Goal: Task Accomplishment & Management: Complete application form

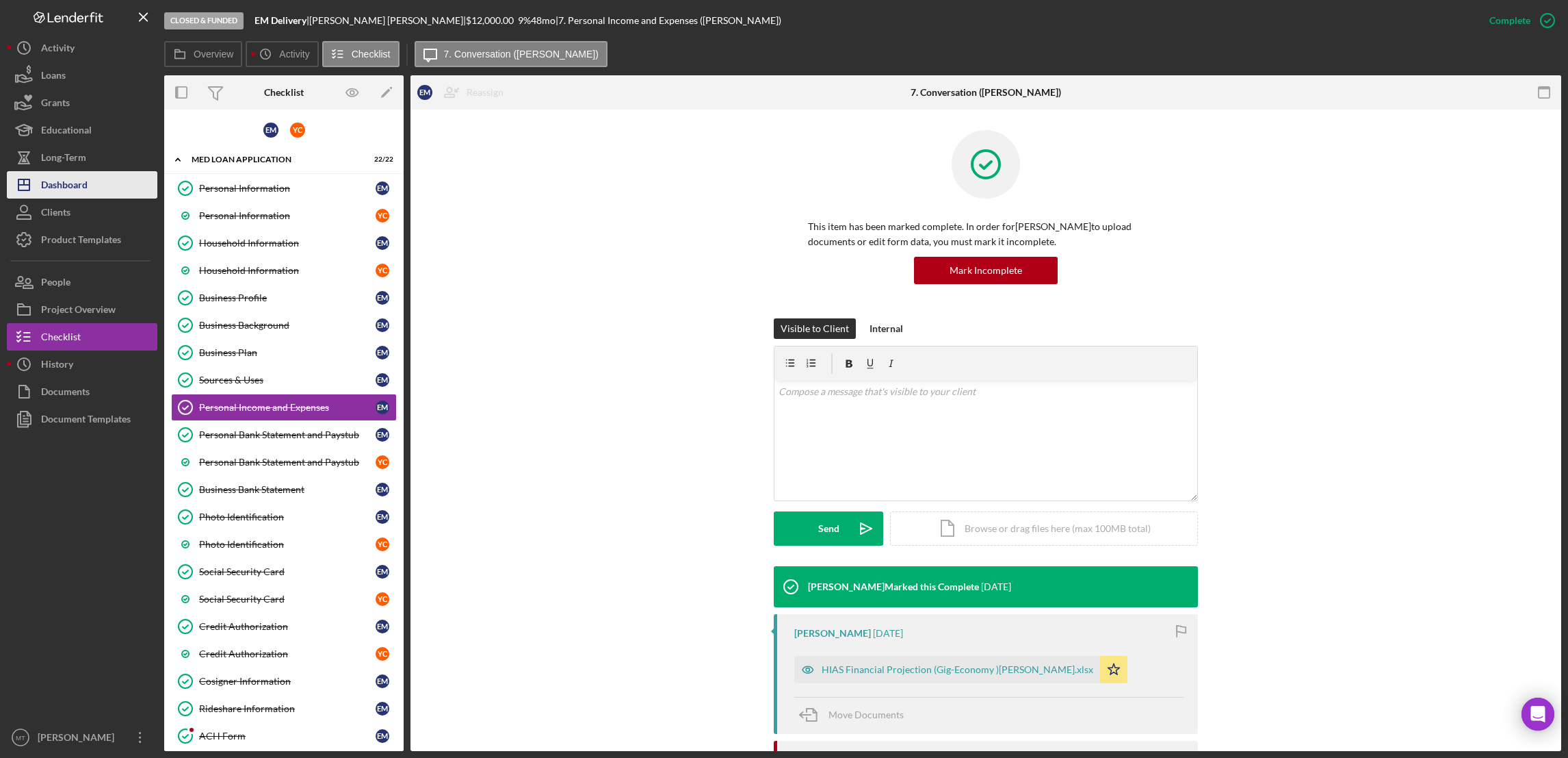
click at [73, 188] on div "Dashboard" at bounding box center [64, 186] width 47 height 31
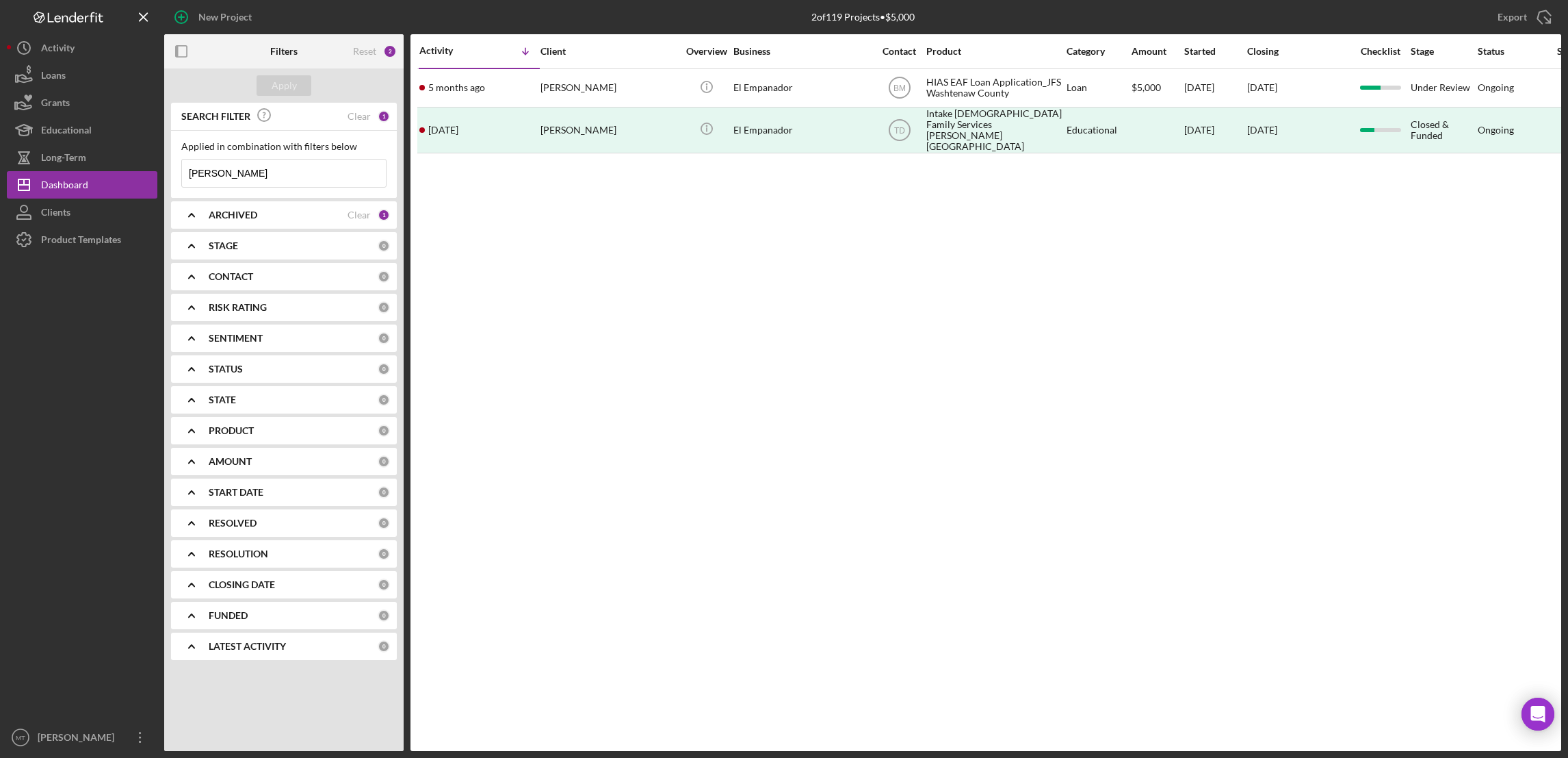
drag, startPoint x: 241, startPoint y: 173, endPoint x: 176, endPoint y: 171, distance: 65.0
click at [176, 171] on div "Applied in combination with filters below [PERSON_NAME] Icon/Menu Close" at bounding box center [283, 164] width 226 height 67
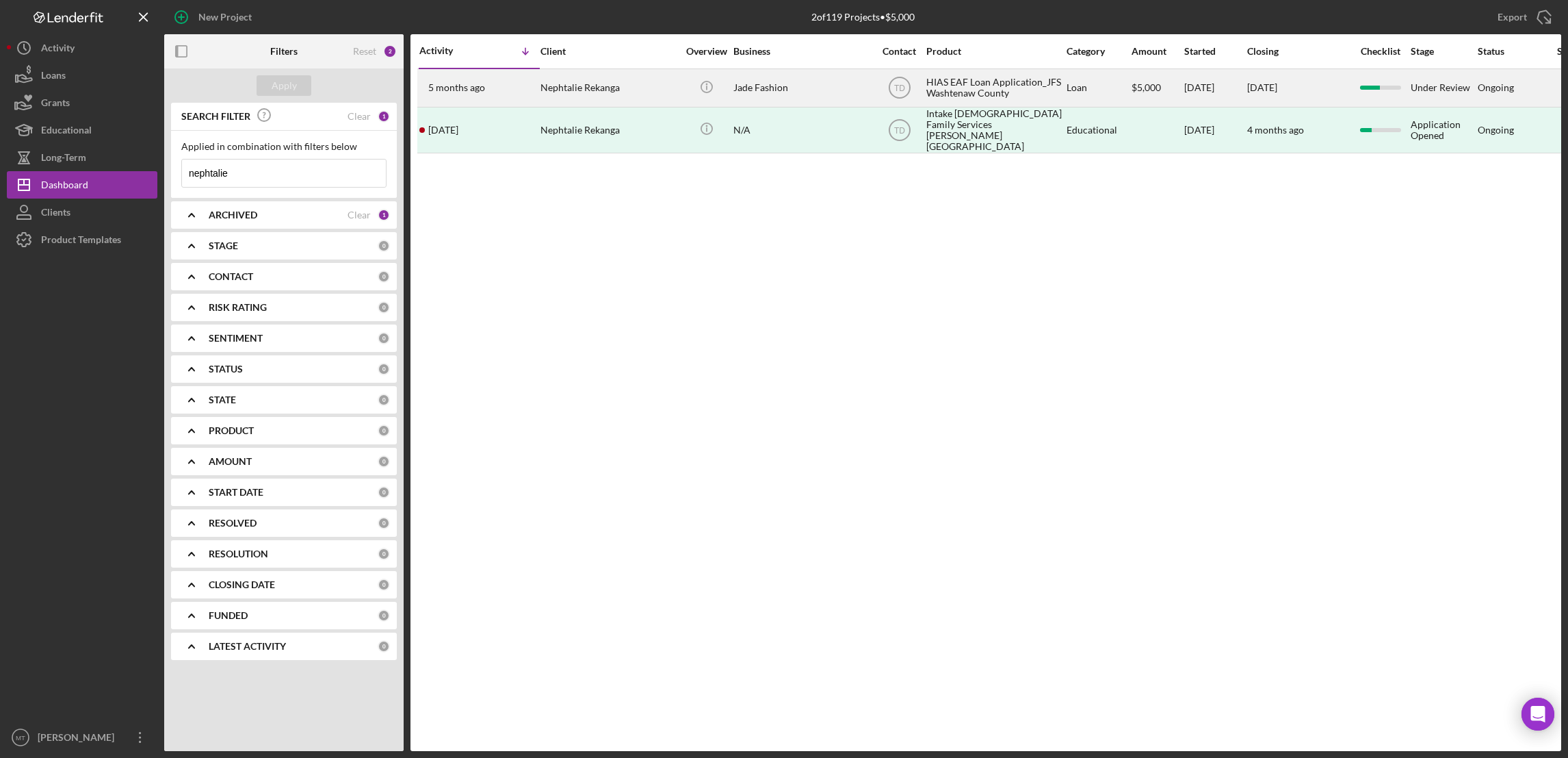
type input "nephtalie"
click at [952, 89] on div "HIAS EAF Loan Application_JFS Washtenaw County" at bounding box center [995, 87] width 137 height 36
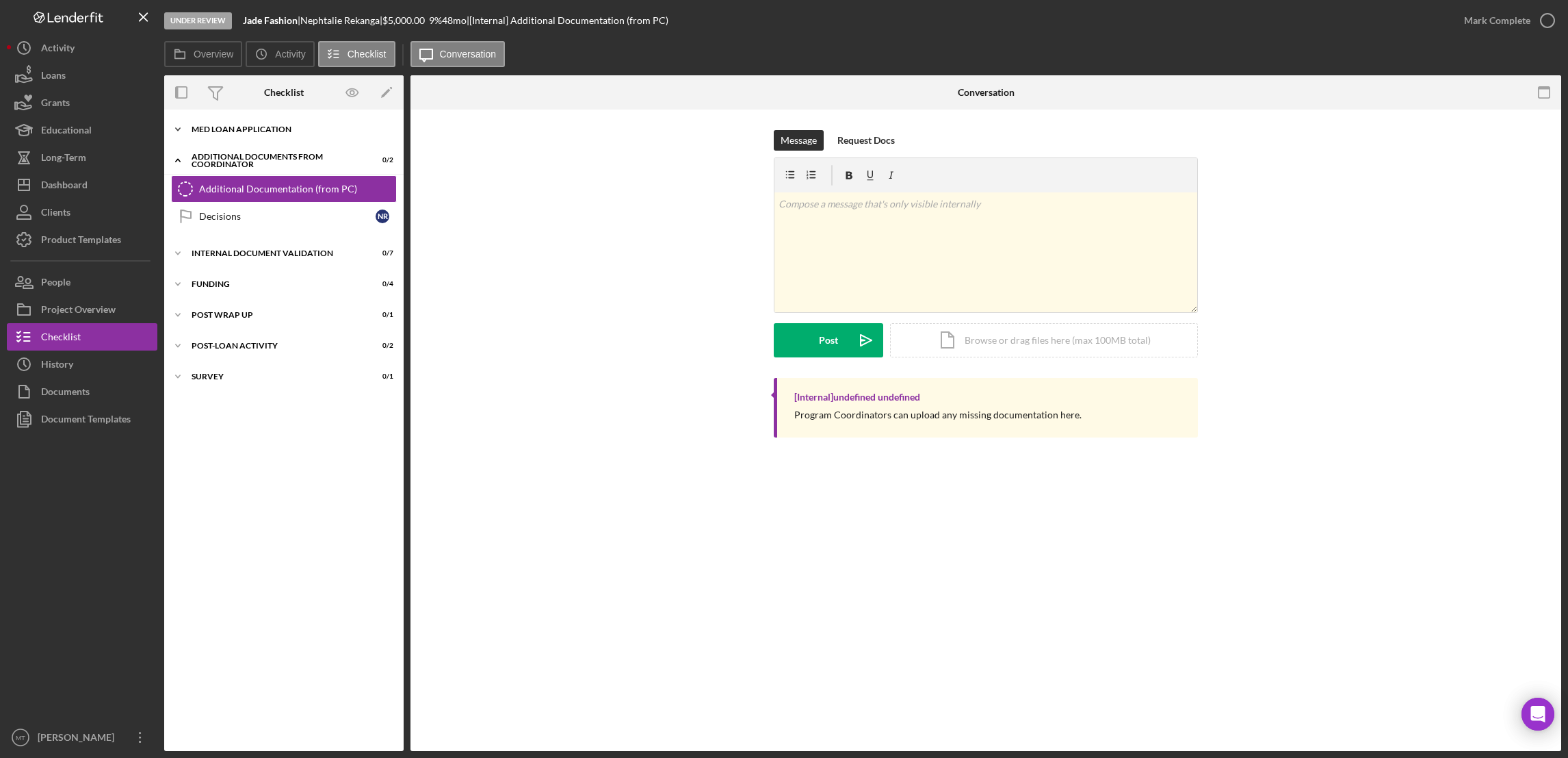
click at [251, 130] on div "MED Loan Application" at bounding box center [288, 129] width 195 height 8
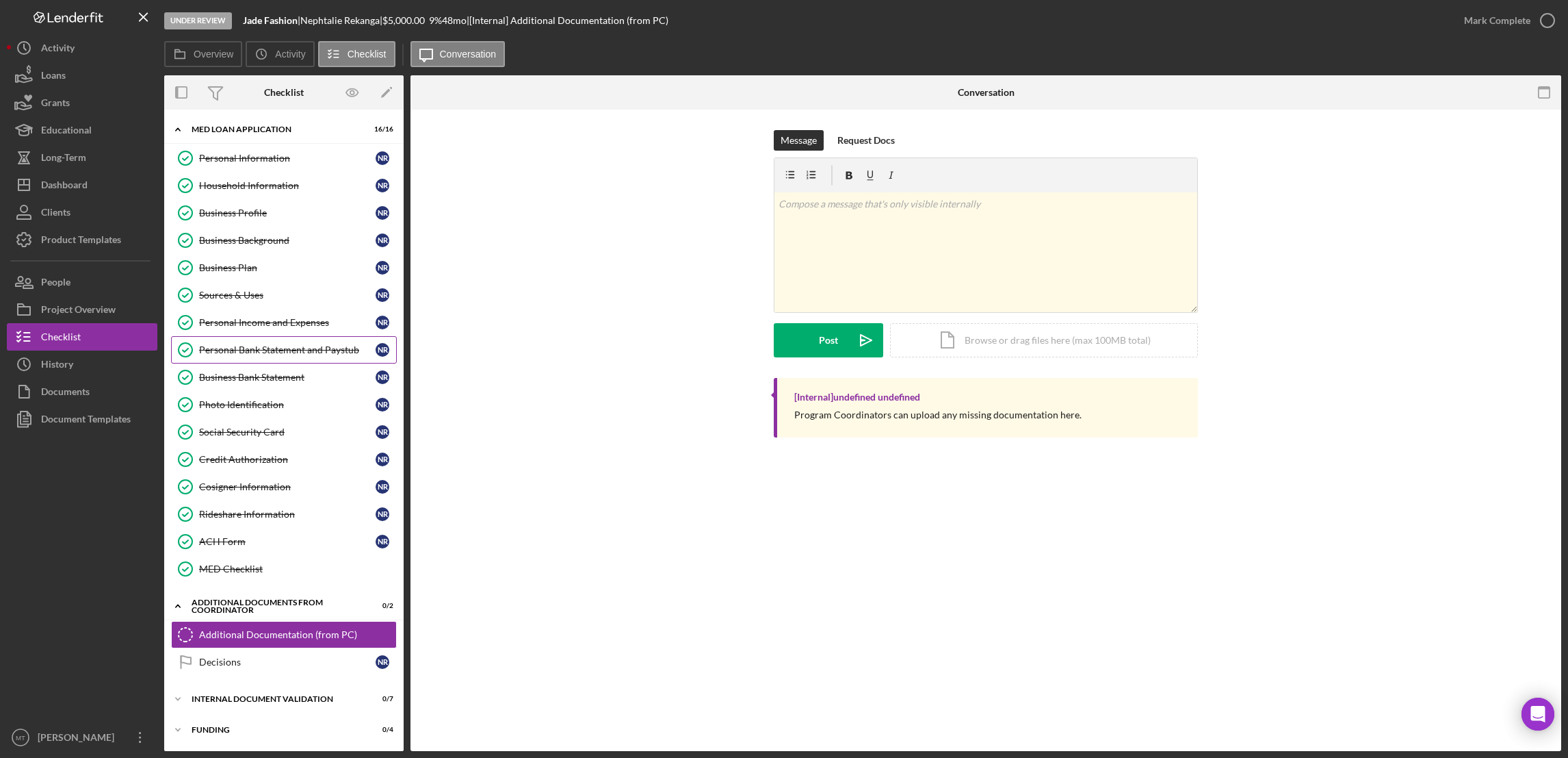
click at [286, 352] on div "Personal Bank Statement and Paystub" at bounding box center [287, 349] width 177 height 11
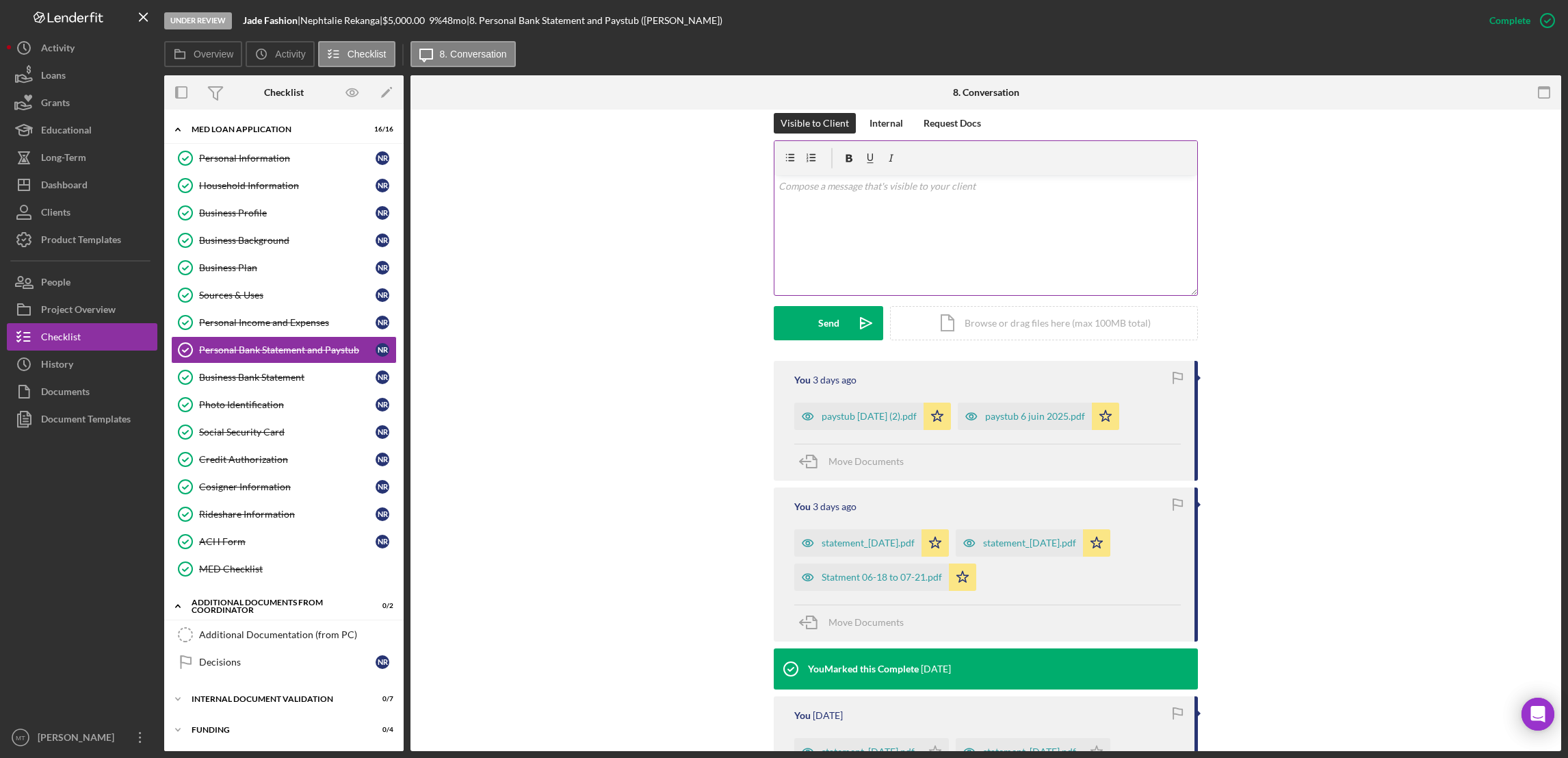
scroll to position [308, 0]
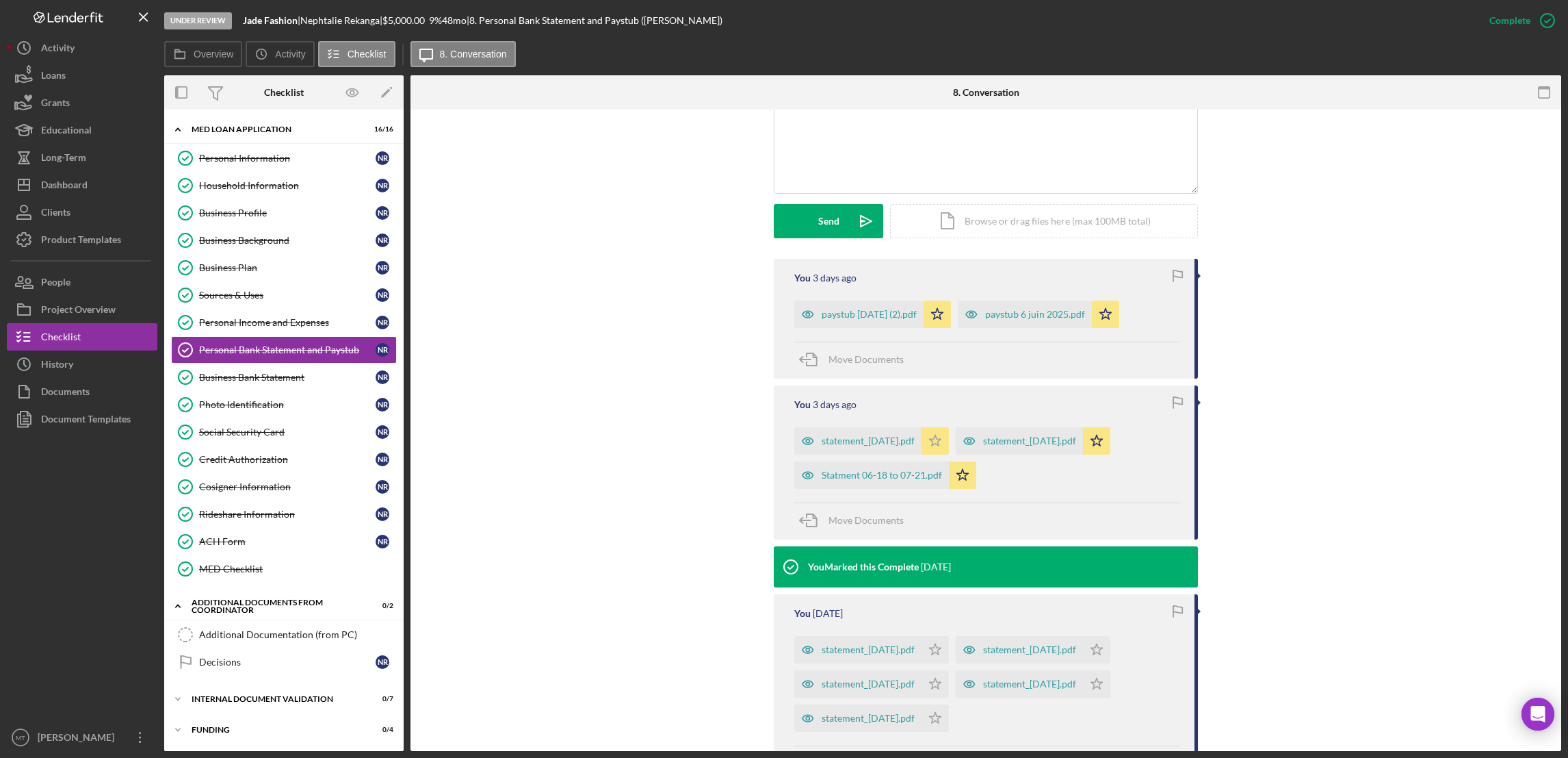
click at [943, 319] on polygon "button" at bounding box center [937, 313] width 12 height 11
click at [983, 219] on div "Icon/Document Browse or drag files here (max 100MB total) Tap to choose files o…" at bounding box center [1043, 220] width 308 height 34
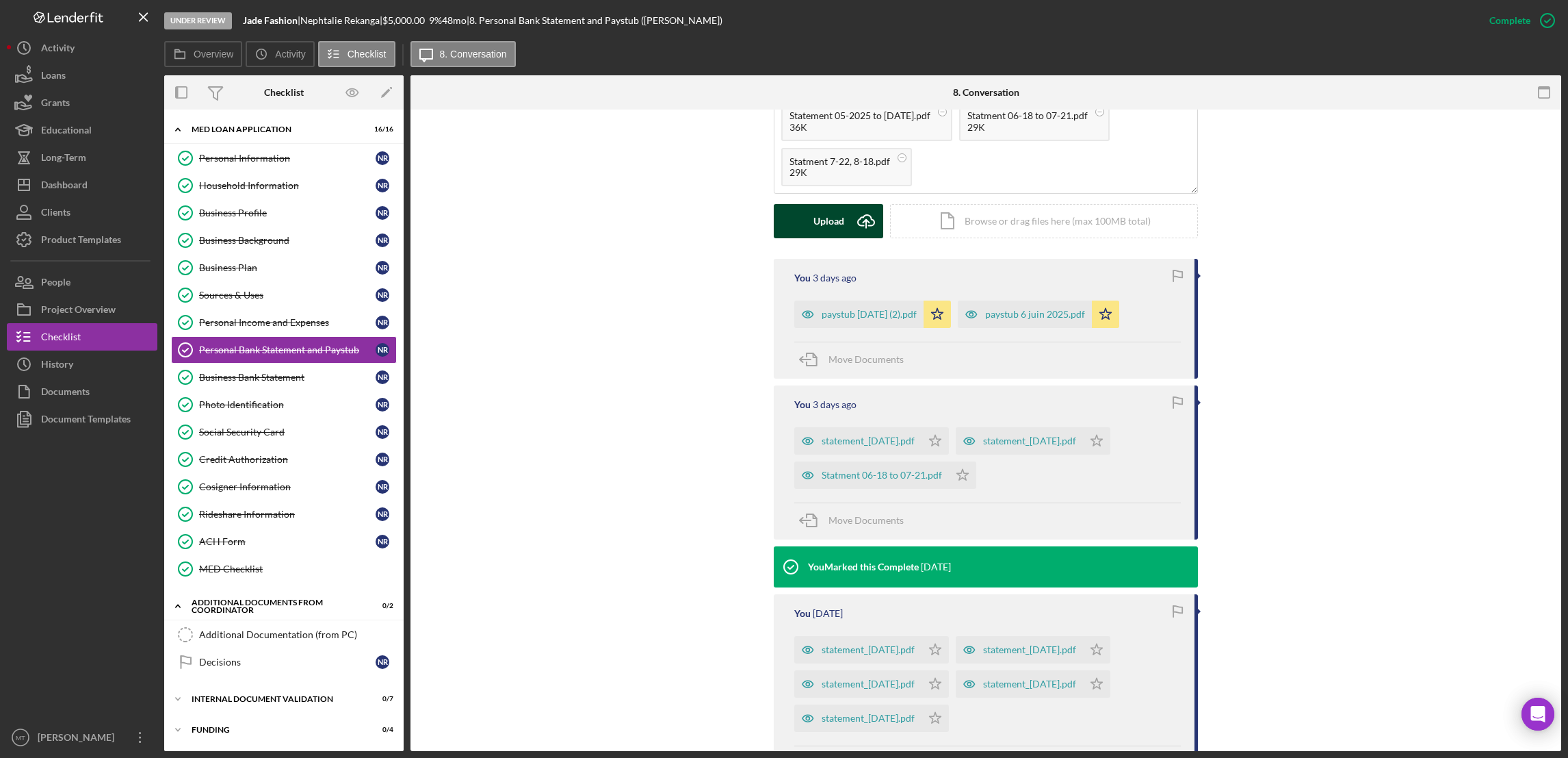
click at [834, 213] on div "Upload" at bounding box center [829, 220] width 31 height 34
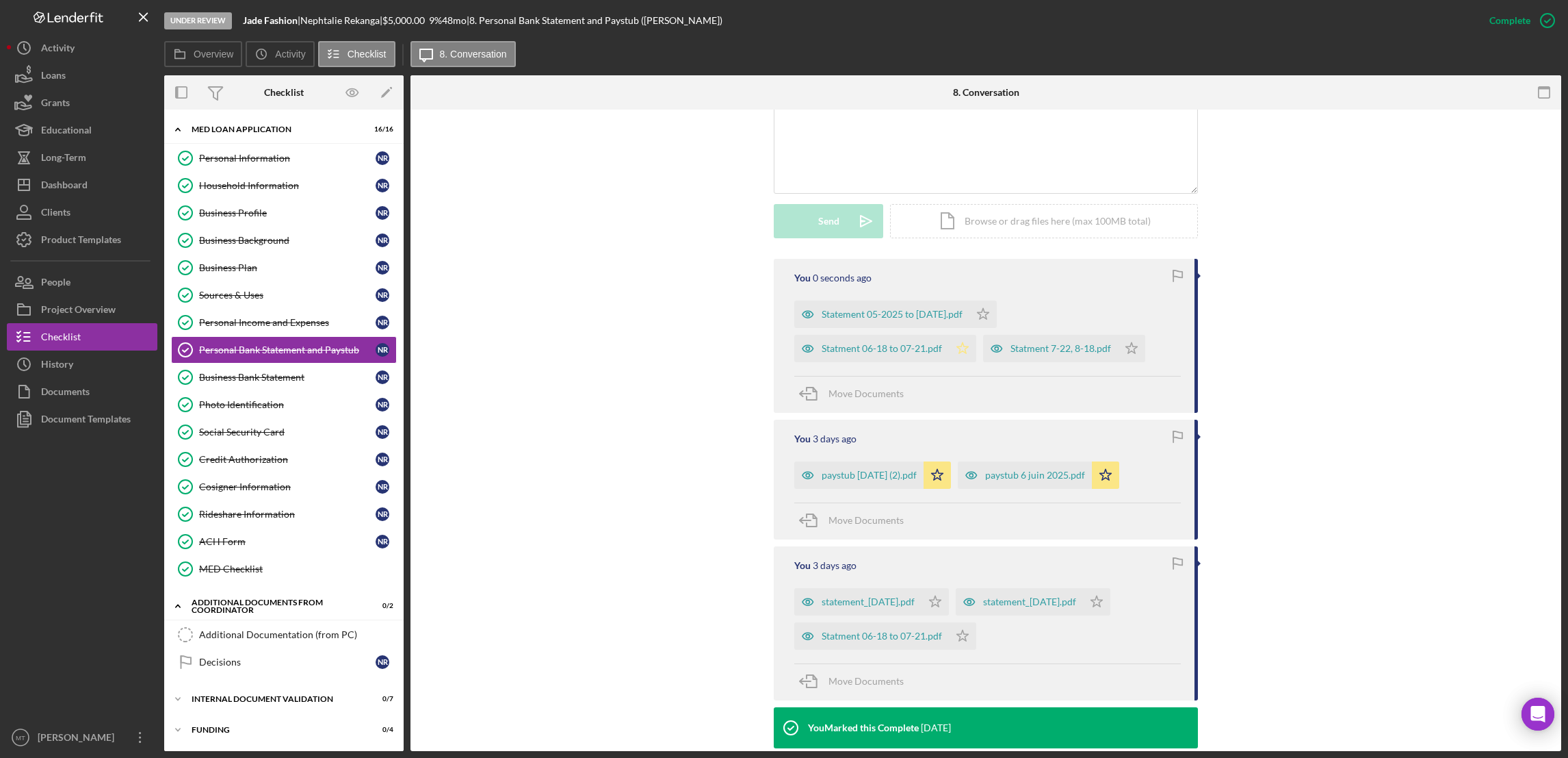
click at [956, 354] on icon "Icon/Star" at bounding box center [963, 348] width 27 height 27
click at [995, 311] on icon "Icon/Star" at bounding box center [983, 314] width 27 height 27
click at [1135, 350] on icon "Icon/Star" at bounding box center [1131, 348] width 27 height 27
